Goal: Task Accomplishment & Management: Use online tool/utility

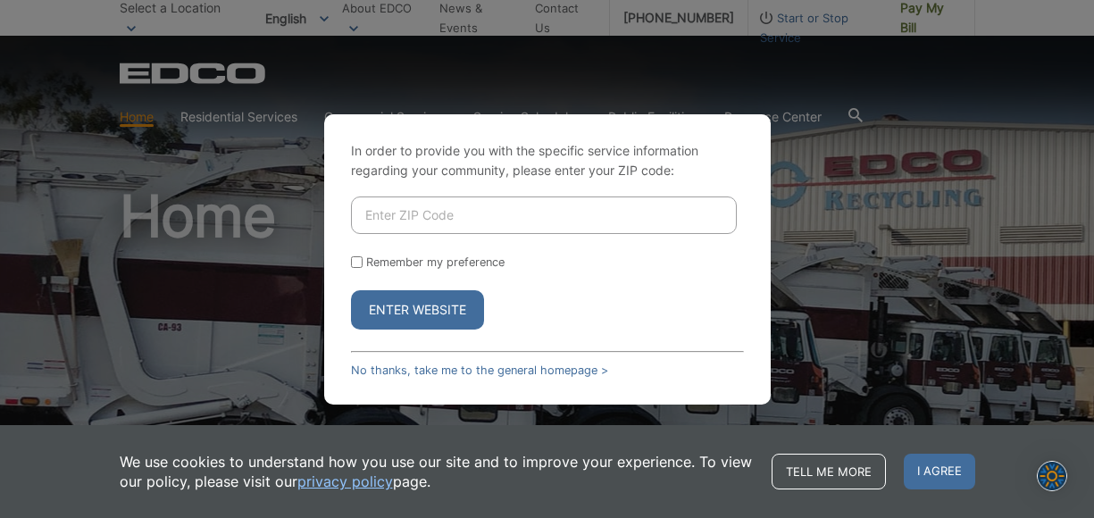
click at [358, 262] on input "Remember my preference" at bounding box center [357, 262] width 12 height 12
checkbox input "true"
click at [401, 217] on input "Enter ZIP Code" at bounding box center [544, 214] width 386 height 37
type input "92028"
click at [428, 302] on button "Enter Website" at bounding box center [417, 309] width 133 height 39
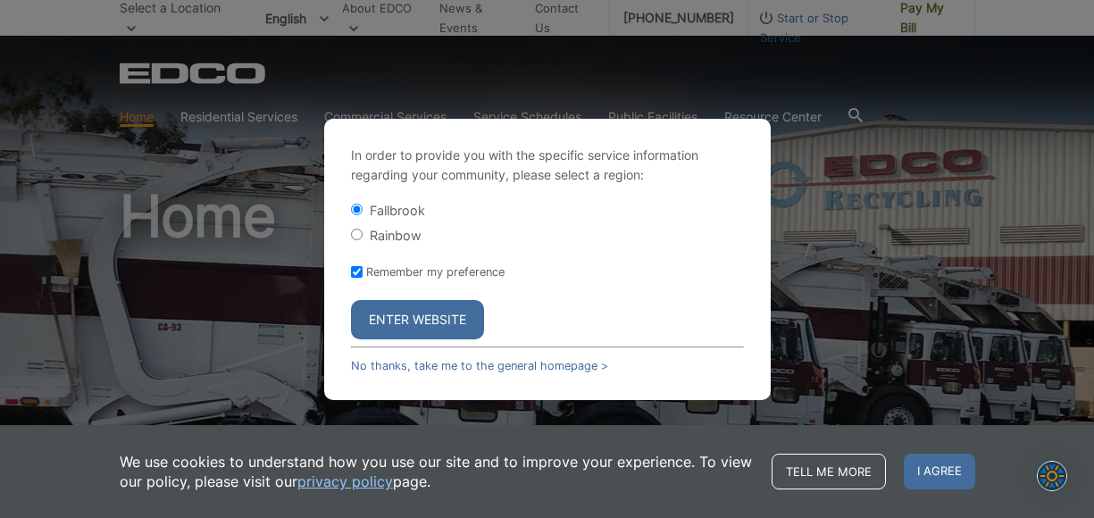
click at [396, 324] on button "Enter Website" at bounding box center [417, 319] width 133 height 39
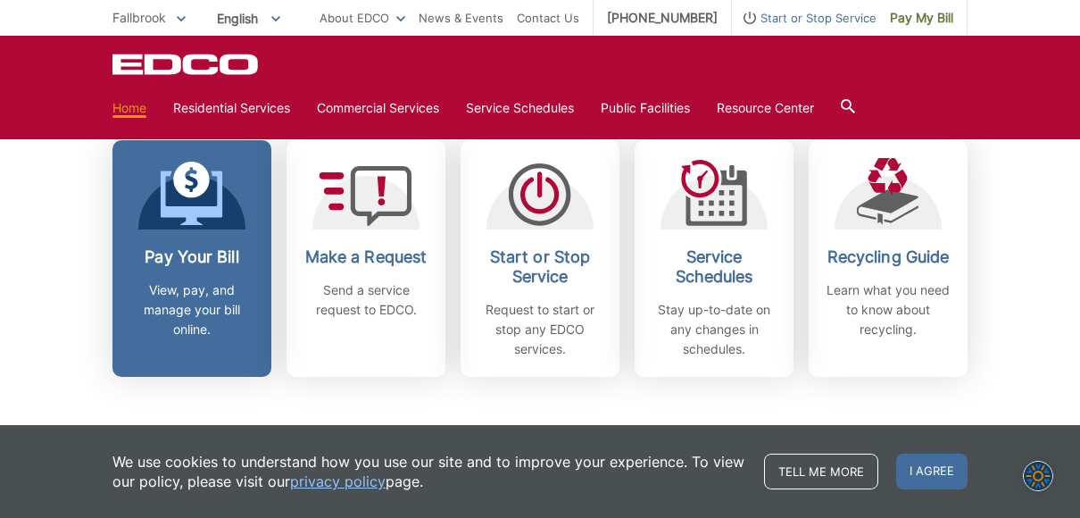
scroll to position [520, 0]
click at [186, 197] on icon at bounding box center [192, 194] width 62 height 64
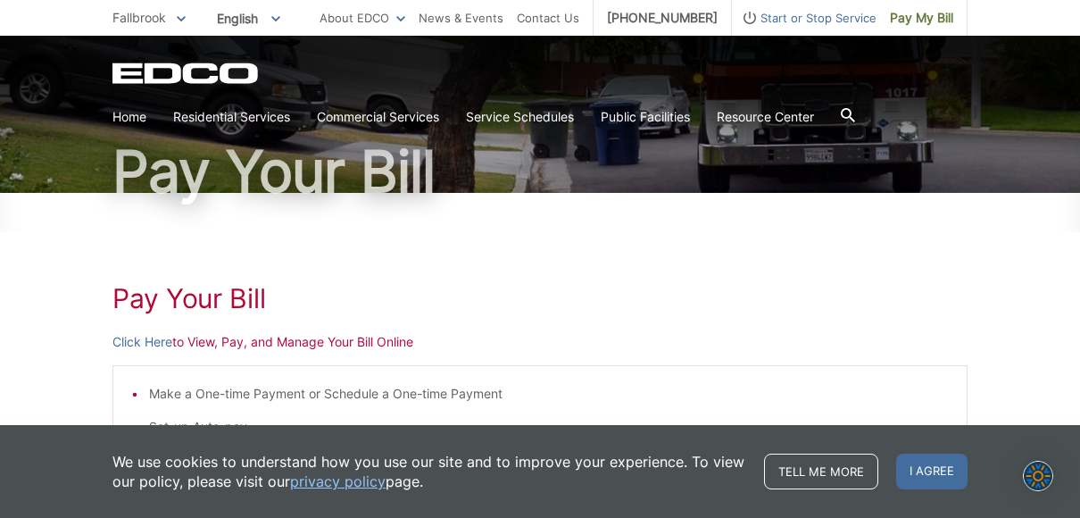
scroll to position [128, 0]
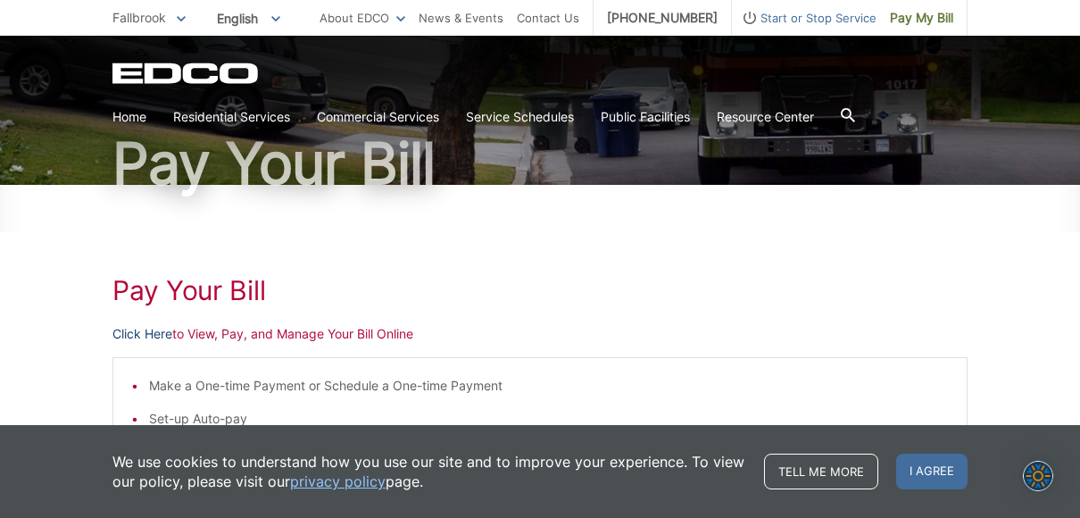
click at [157, 335] on link "Click Here" at bounding box center [142, 334] width 60 height 20
